Goal: Information Seeking & Learning: Understand process/instructions

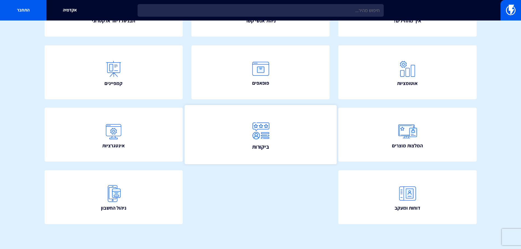
click at [260, 149] on span "ביקורות" at bounding box center [260, 147] width 17 height 8
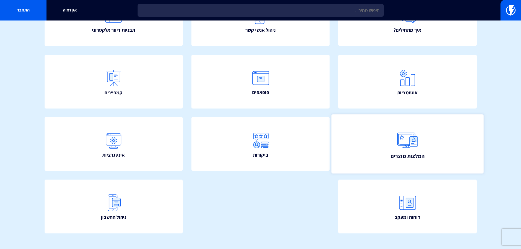
scroll to position [99, 0]
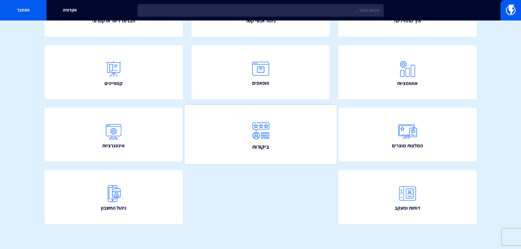
click at [310, 159] on link "ביקורות" at bounding box center [260, 134] width 152 height 59
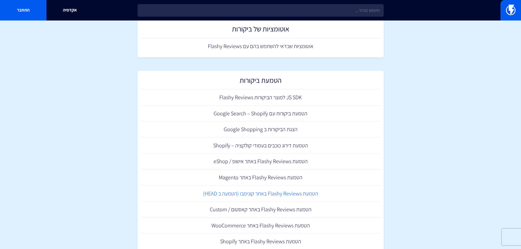
scroll to position [144, 0]
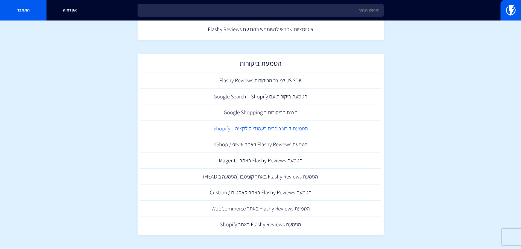
click at [270, 131] on link "הטמעת דירוג כוכבים בעמודי קולקציה – Shopify" at bounding box center [260, 129] width 241 height 16
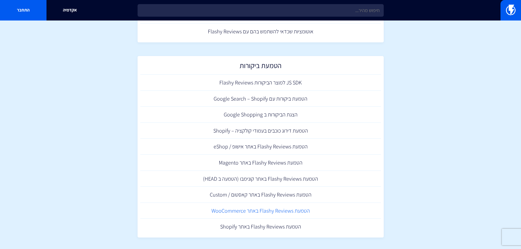
scroll to position [144, 0]
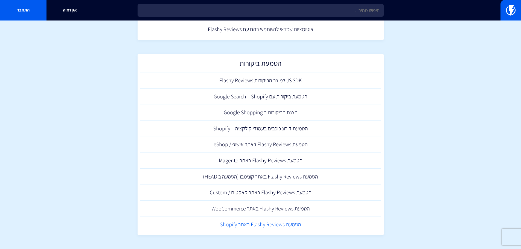
click at [289, 225] on link "הטמעת Flashy Reviews באתר Shopify" at bounding box center [260, 224] width 241 height 16
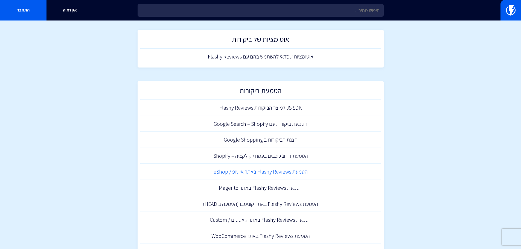
scroll to position [90, 0]
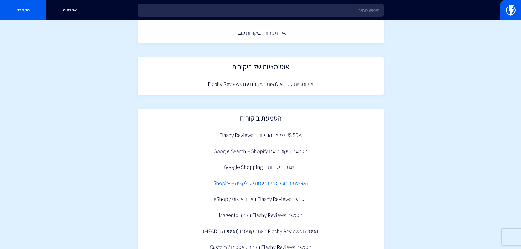
click at [304, 184] on link "הטמעת דירוג כוכבים בעמודי קולקציה – Shopify" at bounding box center [260, 183] width 241 height 16
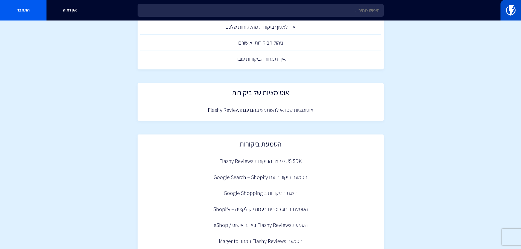
scroll to position [62, 0]
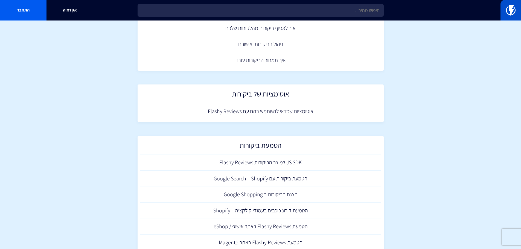
click at [511, 13] on img at bounding box center [511, 10] width 10 height 11
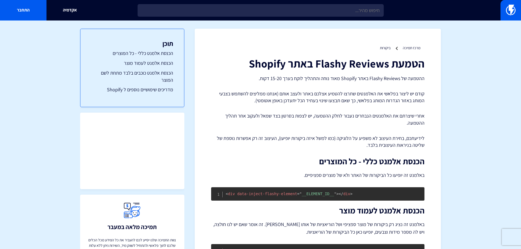
drag, startPoint x: 0, startPoint y: 0, endPoint x: 369, endPoint y: 162, distance: 402.5
click at [369, 162] on h2 "הכנסת אלמנט כללי - כל המוצרים" at bounding box center [317, 161] width 213 height 9
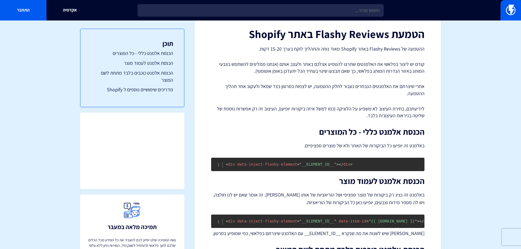
scroll to position [27, 0]
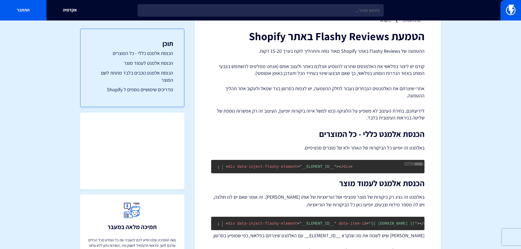
click at [407, 164] on span "Copy" at bounding box center [408, 164] width 6 height 4
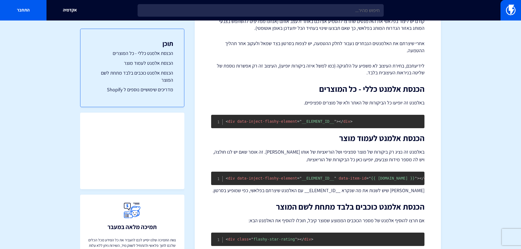
scroll to position [82, 0]
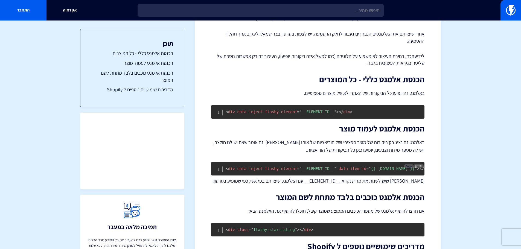
click at [409, 164] on span "Copy" at bounding box center [408, 166] width 6 height 4
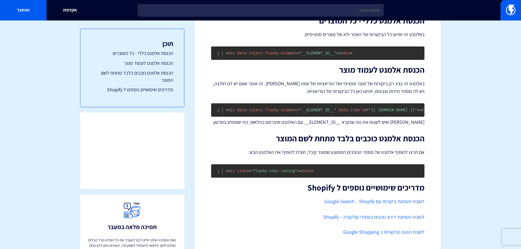
scroll to position [160, 0]
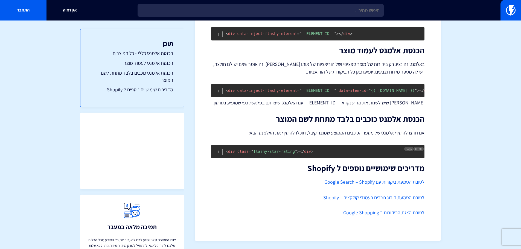
click at [403, 148] on pre "< div class = " flashy-star-rating " > </ div >" at bounding box center [317, 151] width 213 height 13
click at [405, 146] on div "Copy" at bounding box center [408, 148] width 9 height 5
click at [405, 149] on span "Copy" at bounding box center [408, 149] width 6 height 4
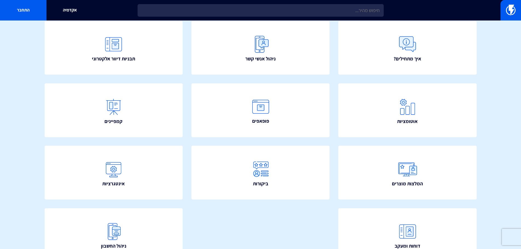
scroll to position [55, 0]
